Goal: Information Seeking & Learning: Check status

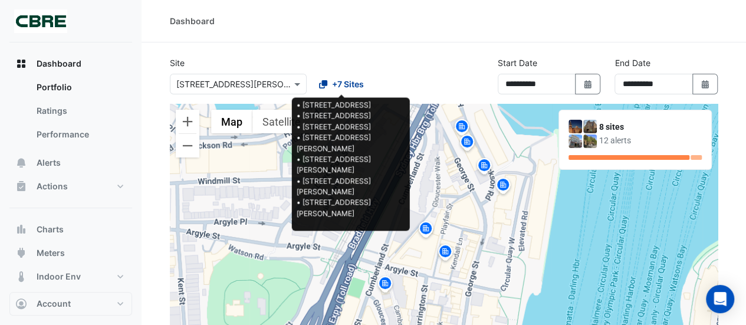
click at [349, 87] on span "+7 Sites" at bounding box center [348, 84] width 32 height 12
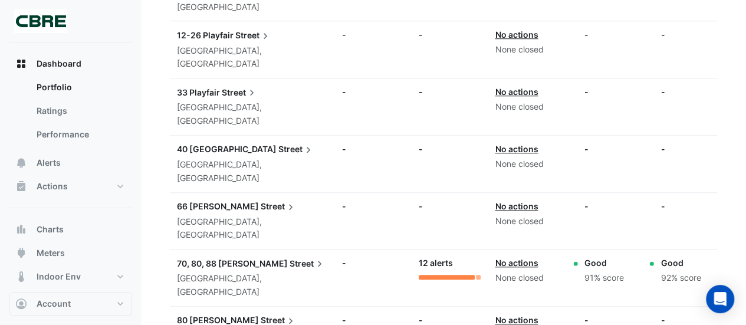
scroll to position [363, 0]
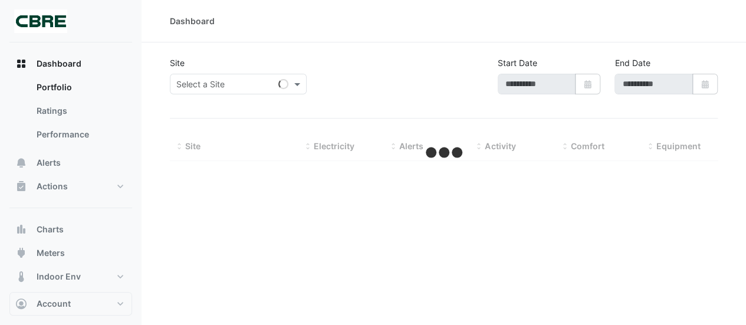
type input "**********"
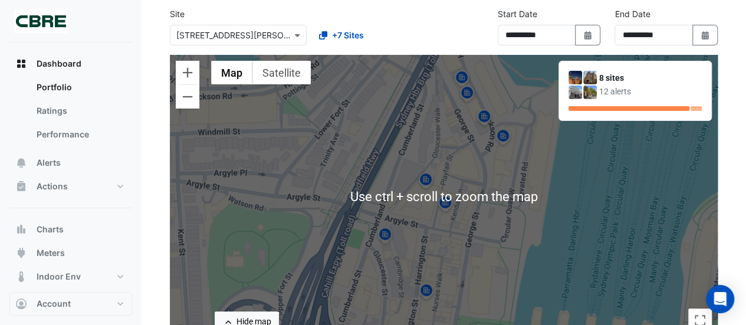
scroll to position [47, 0]
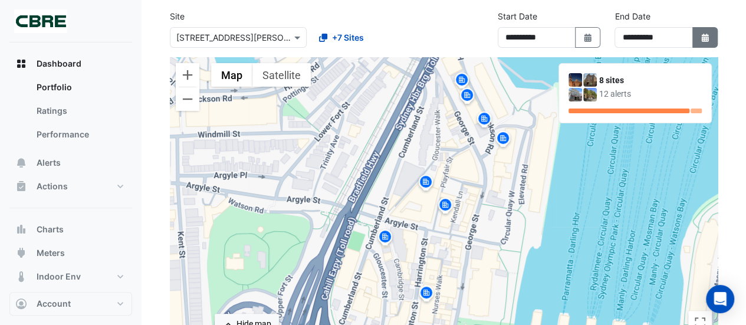
click at [710, 28] on button "Select Date" at bounding box center [705, 37] width 26 height 21
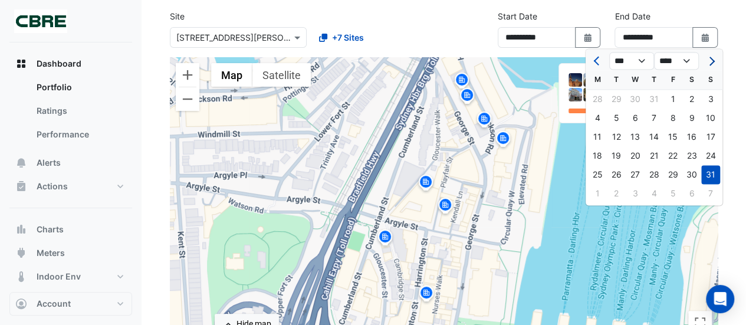
click at [710, 59] on span "Next month" at bounding box center [710, 61] width 9 height 9
select select "*"
click at [708, 114] on div "14" at bounding box center [710, 118] width 19 height 19
type input "**********"
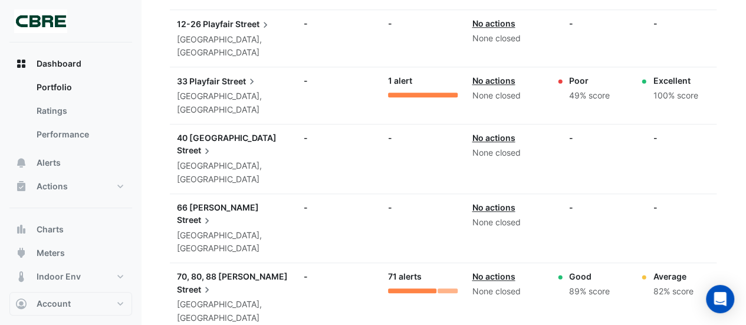
scroll to position [502, 0]
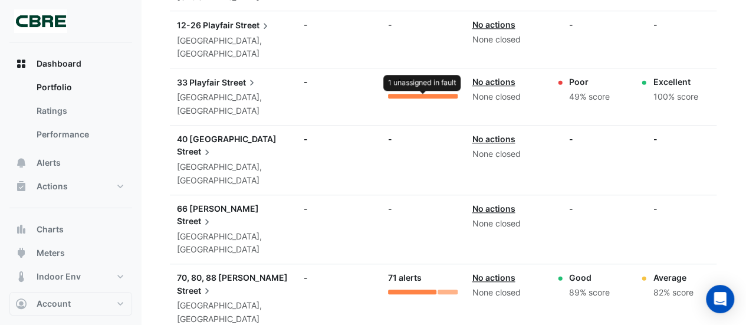
click at [414, 94] on div at bounding box center [423, 96] width 70 height 5
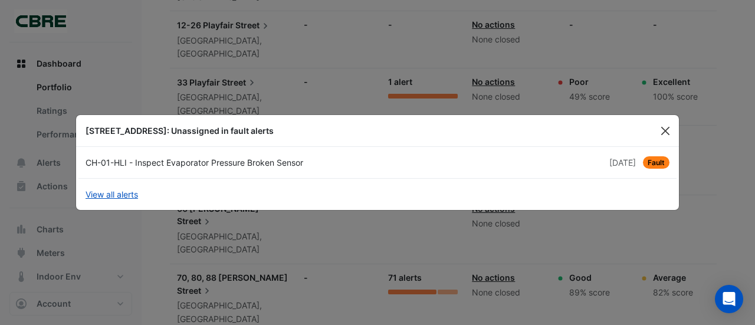
click at [665, 128] on button "Close" at bounding box center [665, 131] width 18 height 18
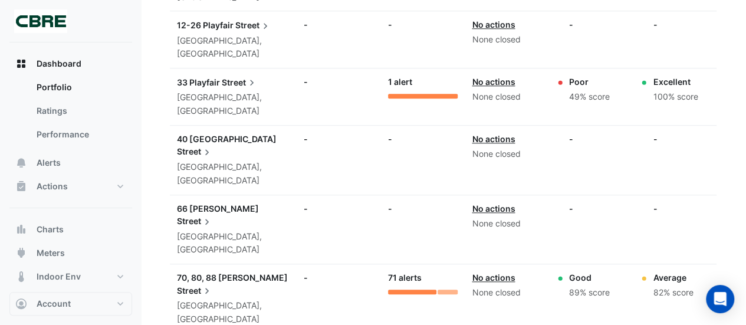
click at [415, 78] on div "Alerts: 1 alert" at bounding box center [423, 86] width 70 height 23
click at [414, 94] on div at bounding box center [423, 96] width 70 height 5
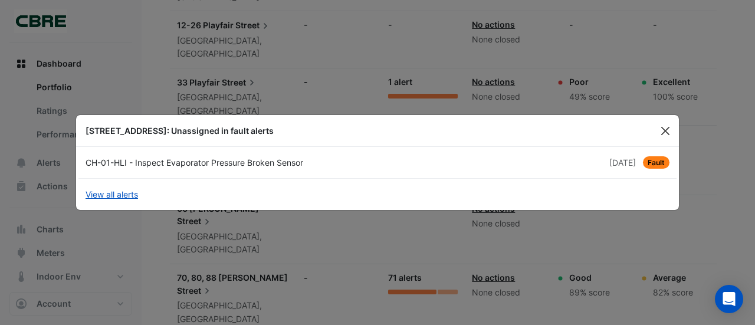
click at [668, 132] on button "Close" at bounding box center [665, 131] width 18 height 18
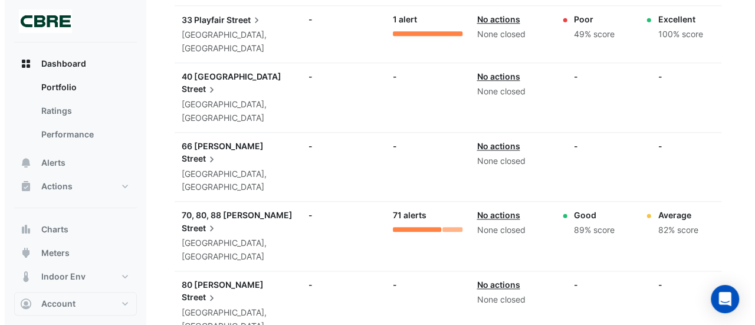
scroll to position [566, 0]
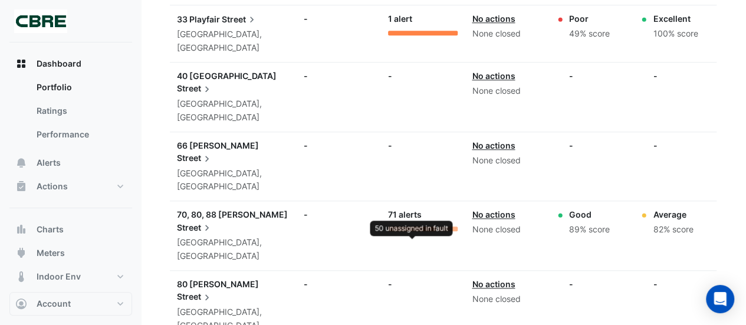
click at [428, 226] on div at bounding box center [412, 228] width 48 height 5
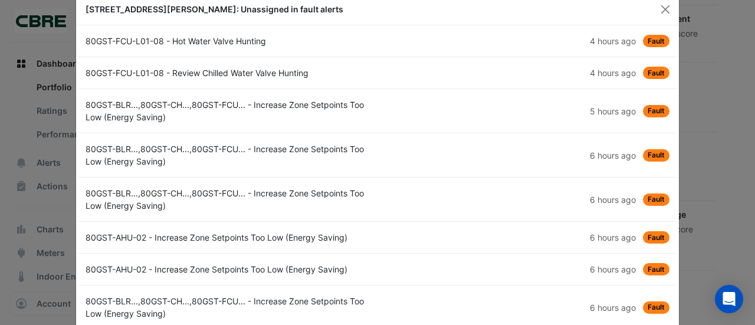
scroll to position [0, 0]
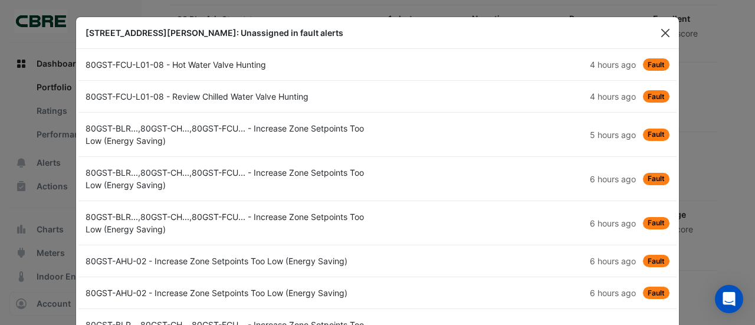
click at [664, 30] on button "Close" at bounding box center [665, 33] width 18 height 18
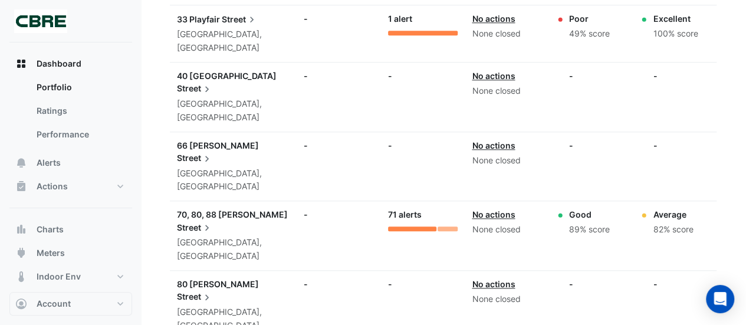
click at [213, 221] on span "Street" at bounding box center [195, 227] width 36 height 13
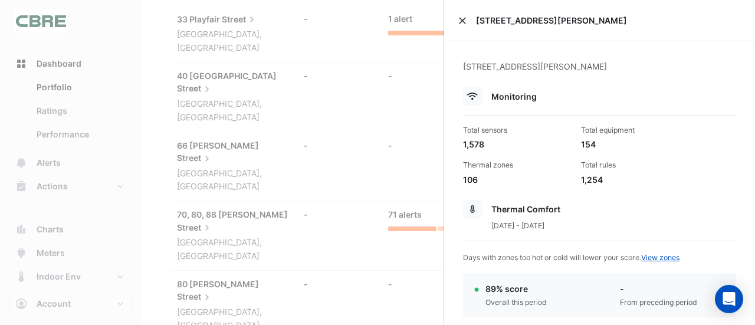
click at [462, 19] on button "Close" at bounding box center [462, 21] width 8 height 8
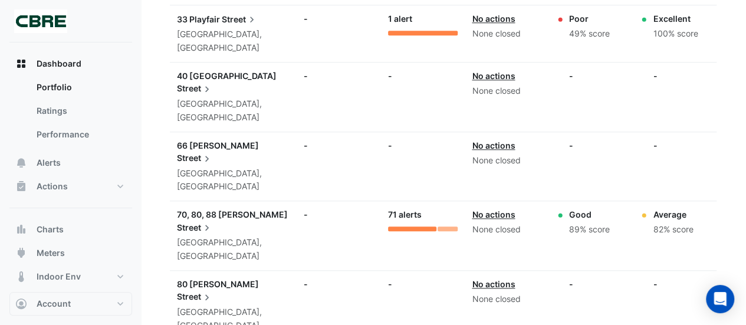
click at [238, 209] on span "70, 80, 88 [PERSON_NAME]" at bounding box center [232, 214] width 111 height 10
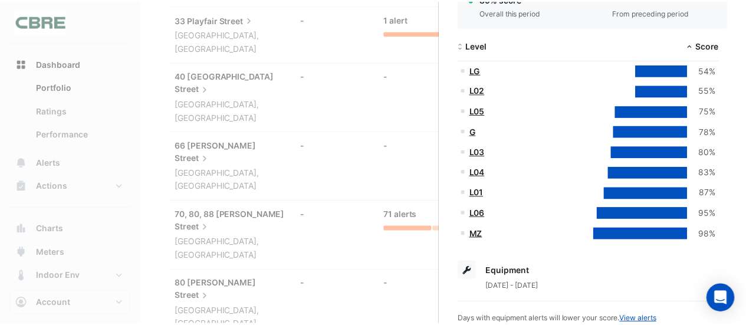
scroll to position [291, 0]
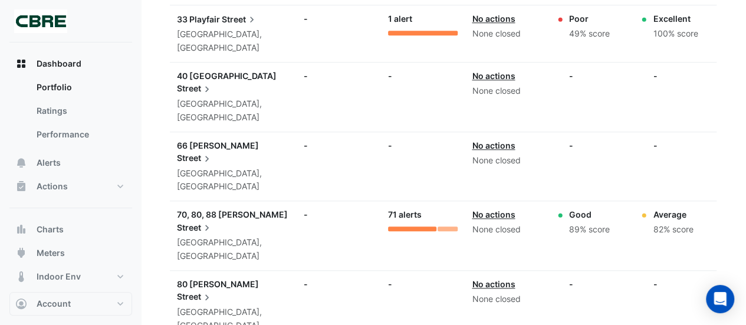
drag, startPoint x: 528, startPoint y: 319, endPoint x: 732, endPoint y: 78, distance: 316.3
